Goal: Find specific page/section: Find specific page/section

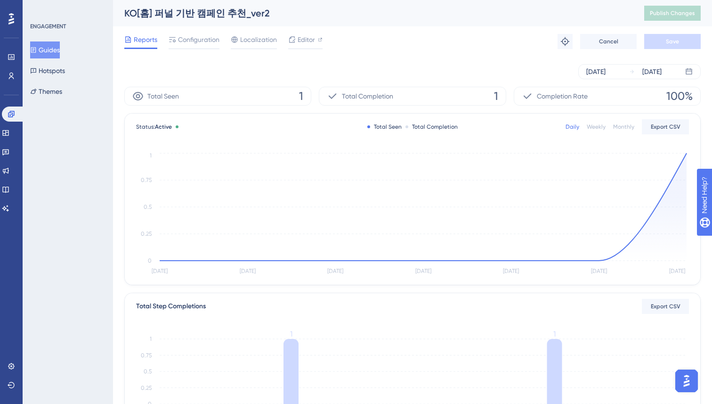
click at [308, 80] on div "[DATE] [DATE]" at bounding box center [412, 72] width 576 height 30
click at [0, 0] on div "Performance Users Engagement Widgets Feedback Product Updates Knowledge Base AI…" at bounding box center [0, 0] width 0 height 0
click at [54, 47] on button "Guides" at bounding box center [45, 49] width 30 height 17
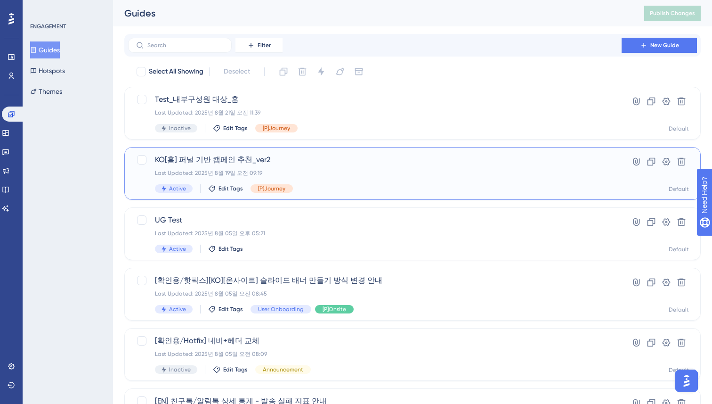
click at [307, 170] on div "Last Updated: 2025년 8월 19일 오전 09:19" at bounding box center [375, 173] width 440 height 8
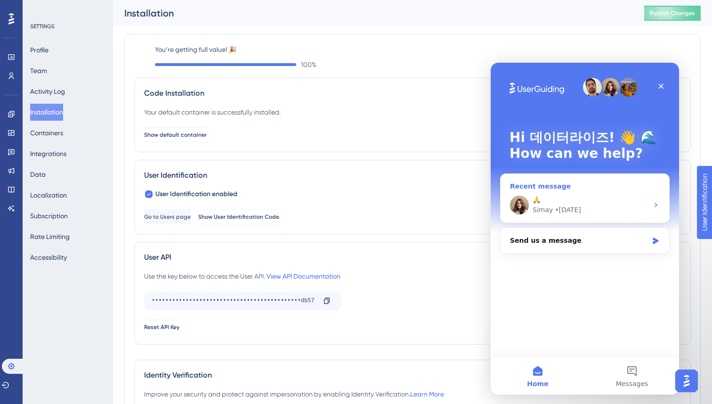
click at [613, 203] on div "🙏" at bounding box center [591, 200] width 116 height 10
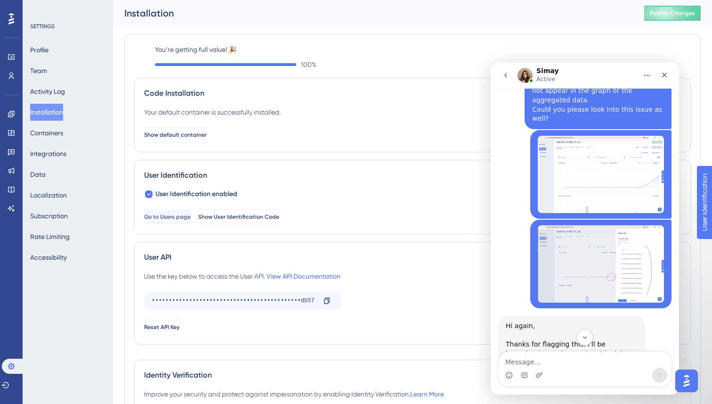
scroll to position [2780, 0]
